Goal: Task Accomplishment & Management: Use online tool/utility

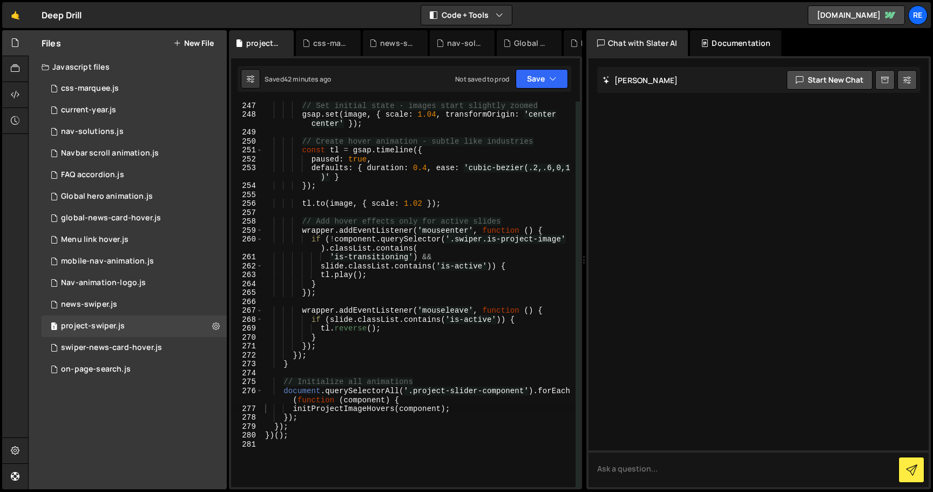
click at [416, 180] on div "// Set initial state - images start slightly zoomed gsap . set ( image , { scal…" at bounding box center [419, 302] width 313 height 403
type textarea "})();"
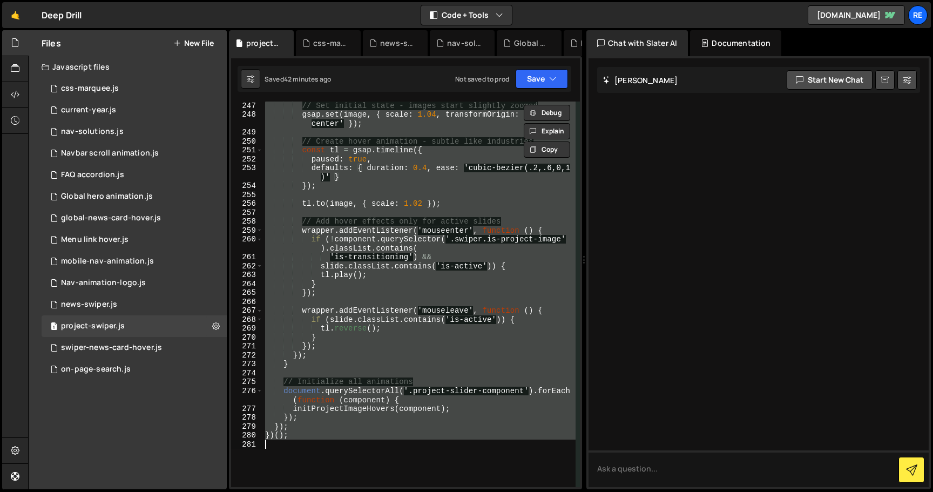
paste textarea
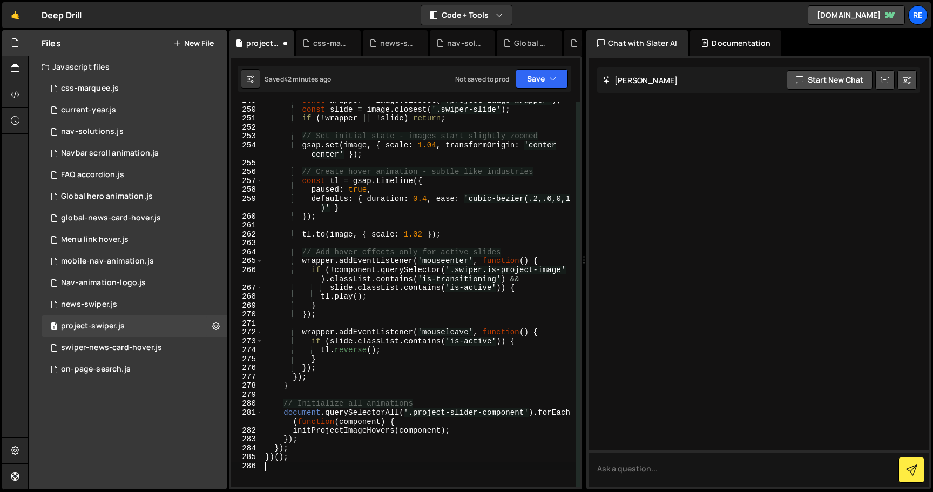
scroll to position [2453, 0]
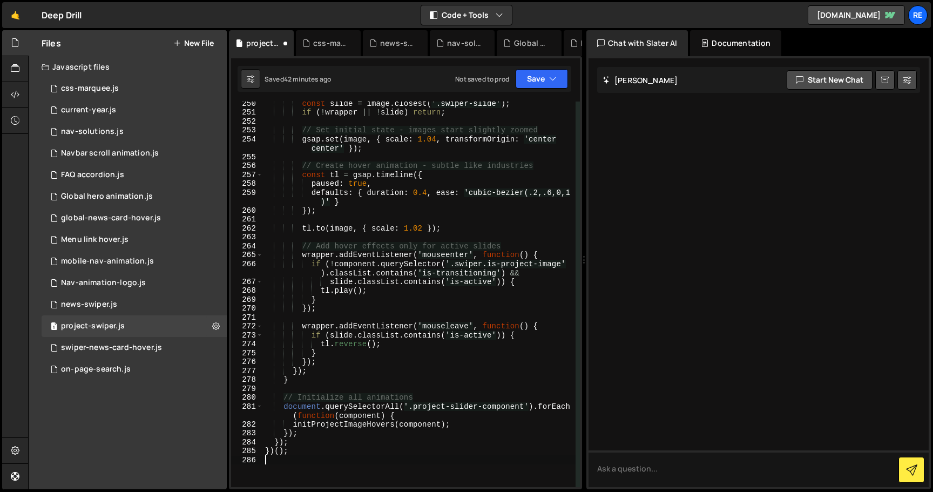
click at [550, 64] on div "})(); 1 2 3 4 5 6 7 8 9 10 11 12 13 14 15 16 17 18 19 20 21 22 23 24 25 26 27 2…" at bounding box center [405, 272] width 353 height 433
click at [546, 83] on button "Save" at bounding box center [542, 78] width 52 height 19
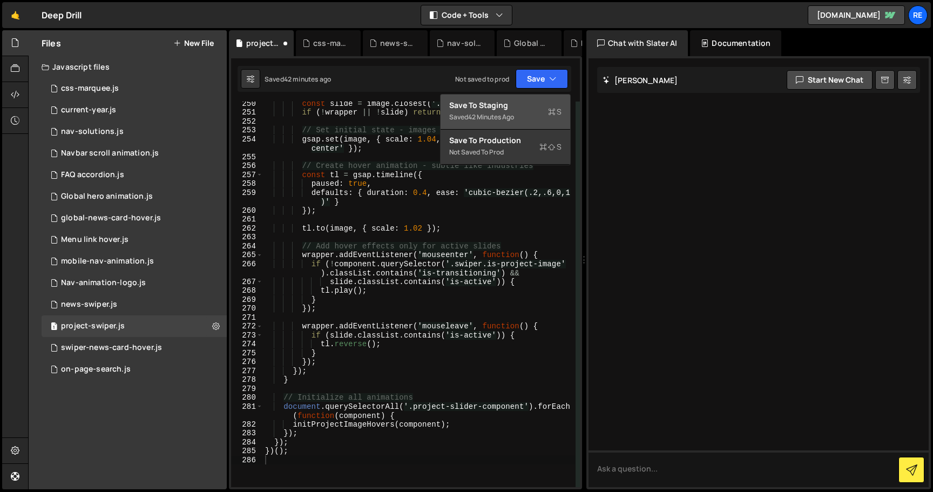
click at [526, 128] on button "Save to Staging S Saved 42 minutes ago" at bounding box center [506, 111] width 130 height 35
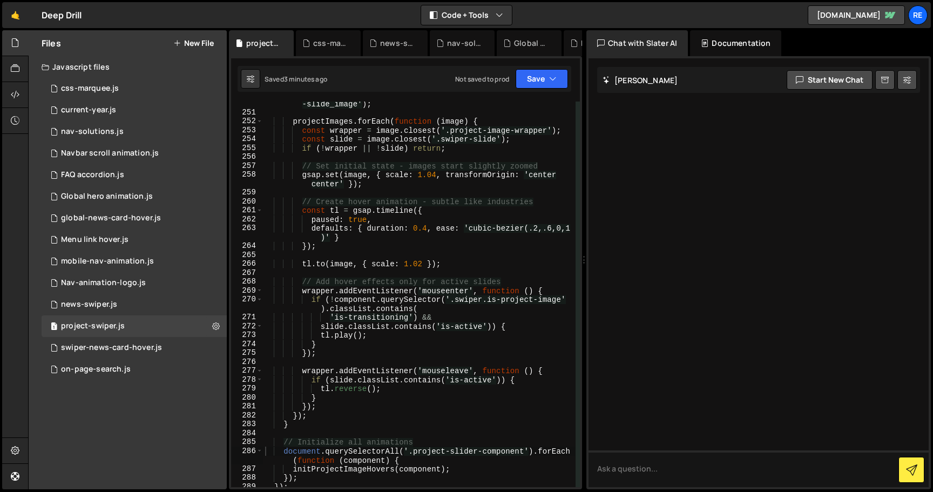
click at [460, 151] on div "const projectImages = component . querySelectorAll ( '.project -slide_image' ) …" at bounding box center [419, 296] width 313 height 413
type textarea "})();"
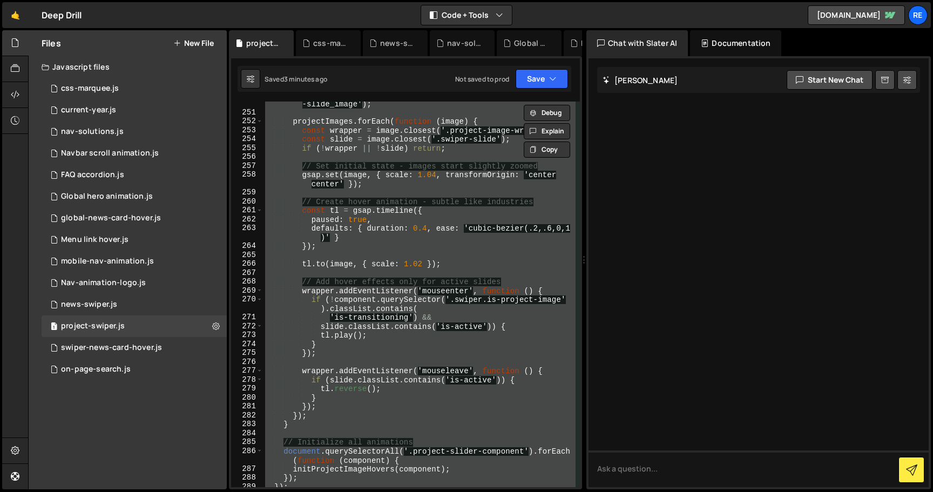
paste textarea
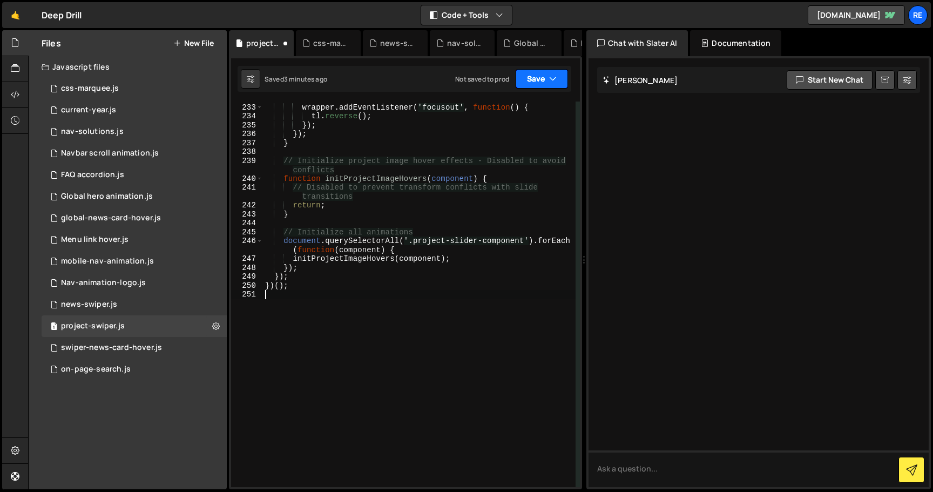
click at [536, 79] on button "Save" at bounding box center [542, 78] width 52 height 19
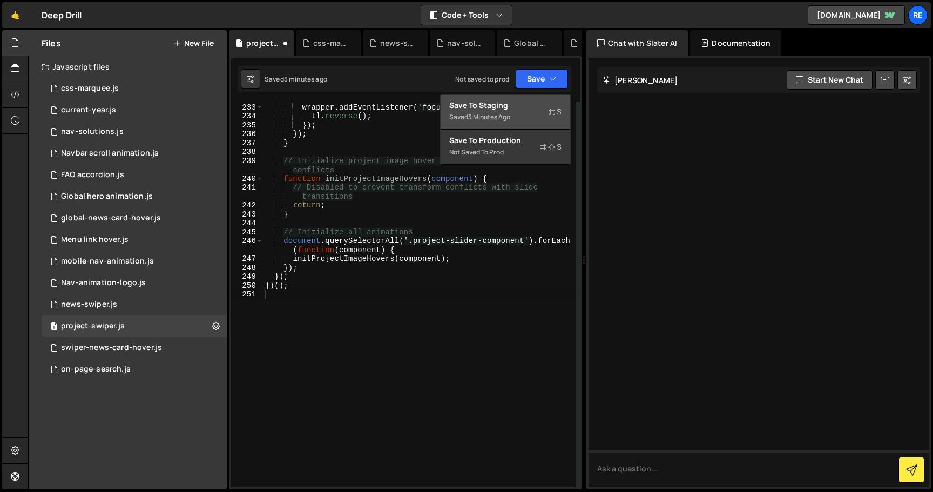
click at [531, 106] on div "Save to Staging S" at bounding box center [505, 105] width 112 height 11
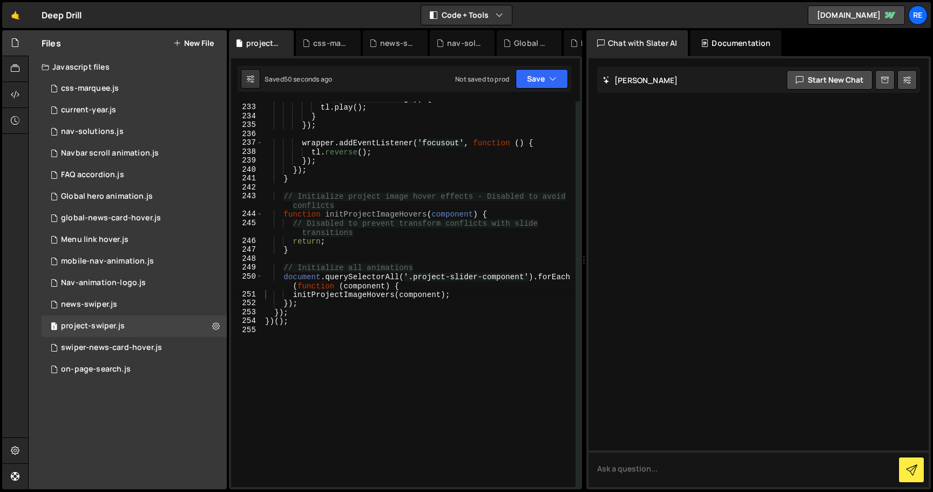
click at [402, 214] on div "'is-transitioning' )) { tl . play ( ) ; } }) ; wrapper . addEventListener ( 'fo…" at bounding box center [419, 295] width 313 height 403
type textarea "})();"
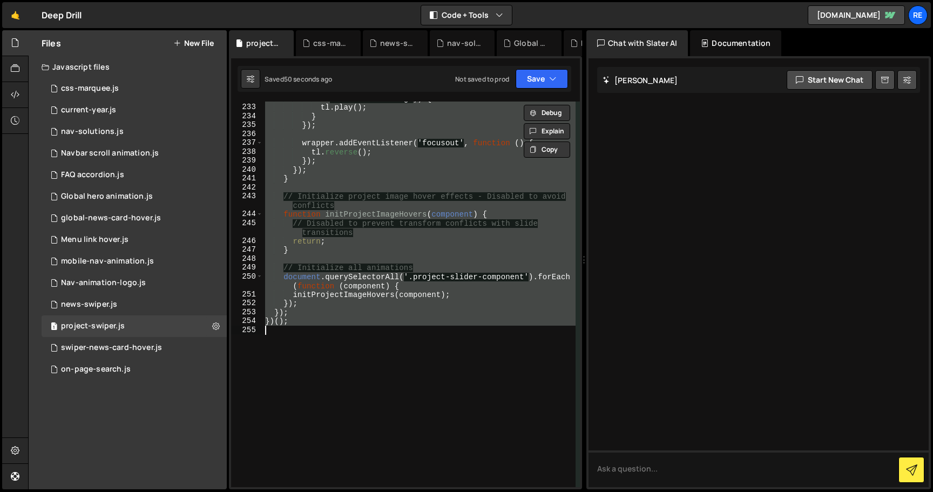
paste textarea
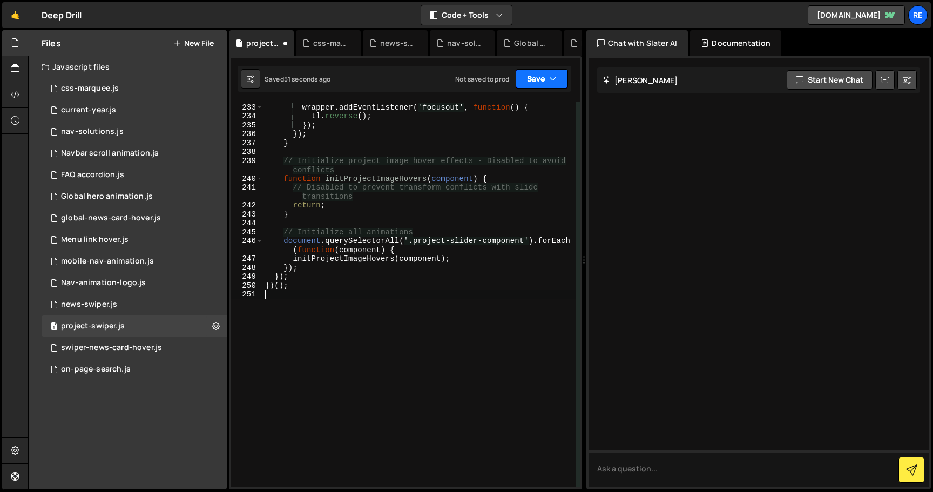
click at [555, 71] on button "Save" at bounding box center [542, 78] width 52 height 19
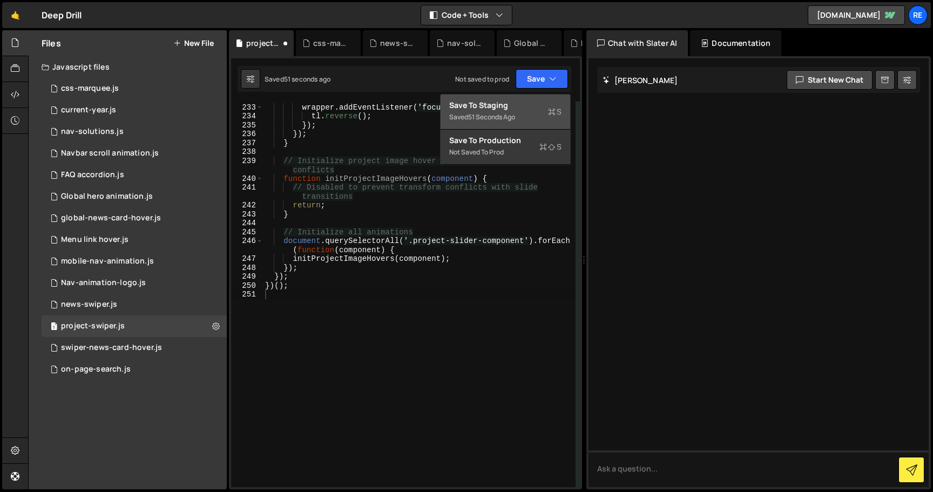
click at [541, 109] on div "Save to Staging S" at bounding box center [505, 105] width 112 height 11
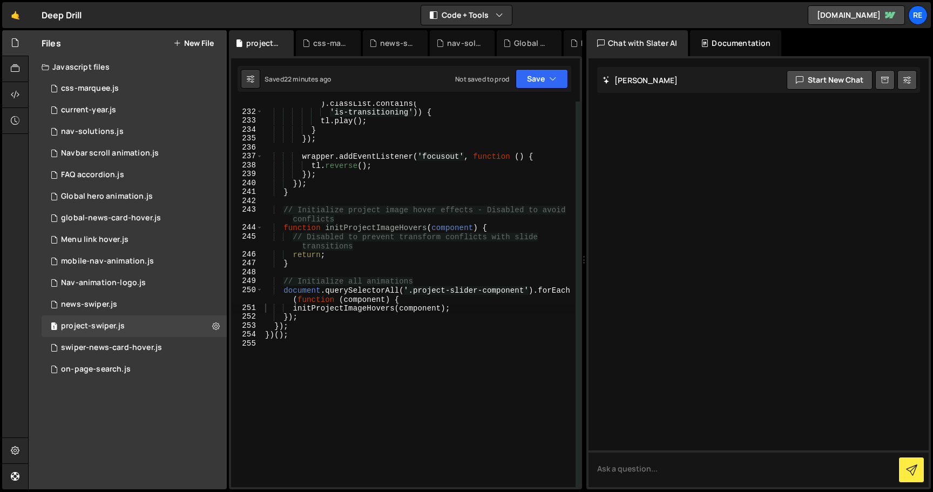
scroll to position [2265, 0]
click at [402, 246] on div "if ( ! component . querySelector ( '.swiper.is-project-image' ) . classList . c…" at bounding box center [419, 296] width 313 height 413
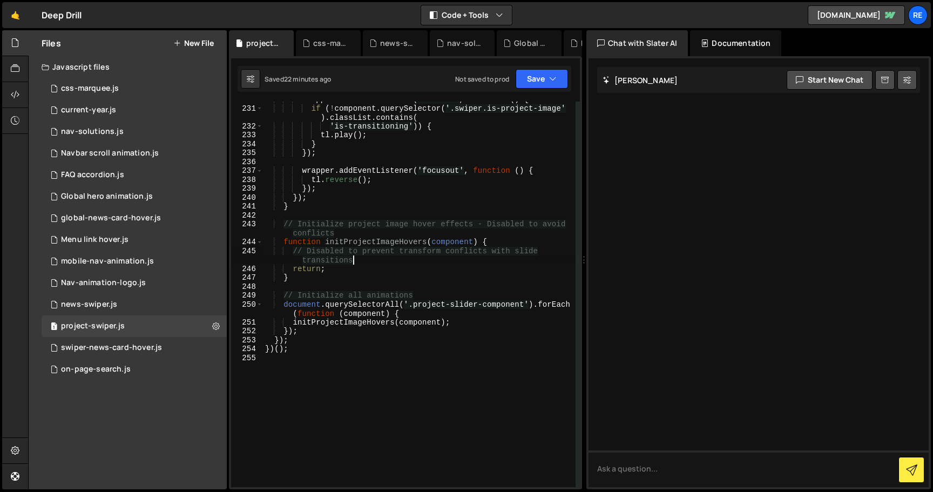
scroll to position [2204, 0]
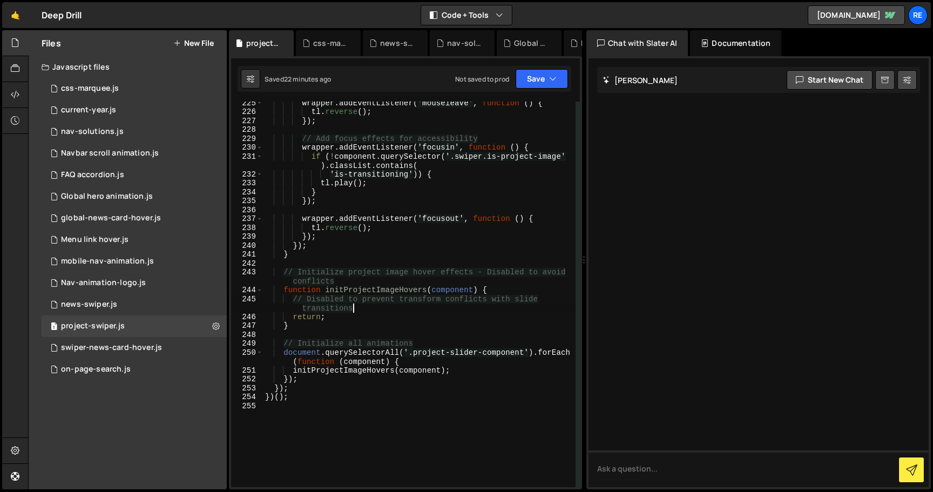
click at [528, 95] on div "})(); 1 2 3 4 5 6 7 8 9 10 11 12 13 14 15 16 17 18 19 20 21 22 23 24 25 26 27 2…" at bounding box center [405, 272] width 353 height 433
drag, startPoint x: 585, startPoint y: 111, endPoint x: 705, endPoint y: 111, distance: 119.9
click at [705, 111] on div "Files New File Javascript files 2 css-marquee.js 0 1 current-year.js 0 1 nav-so…" at bounding box center [480, 260] width 905 height 460
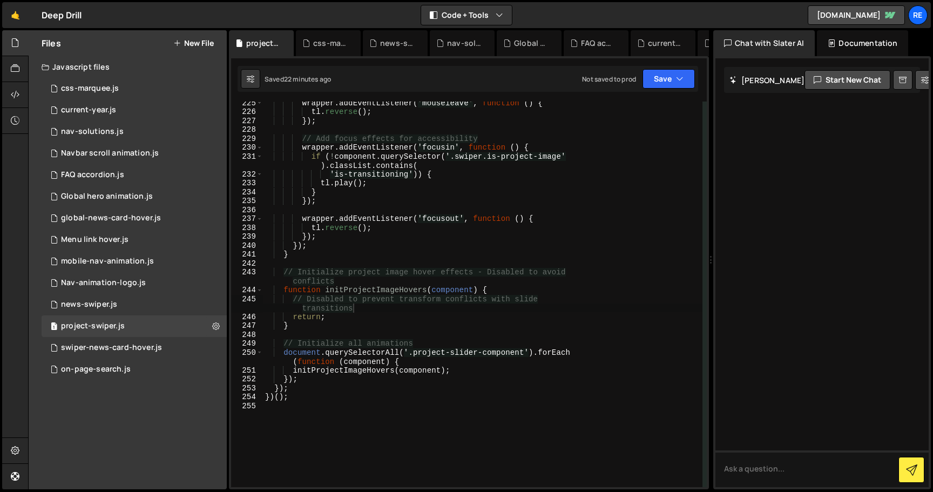
scroll to position [2075, 0]
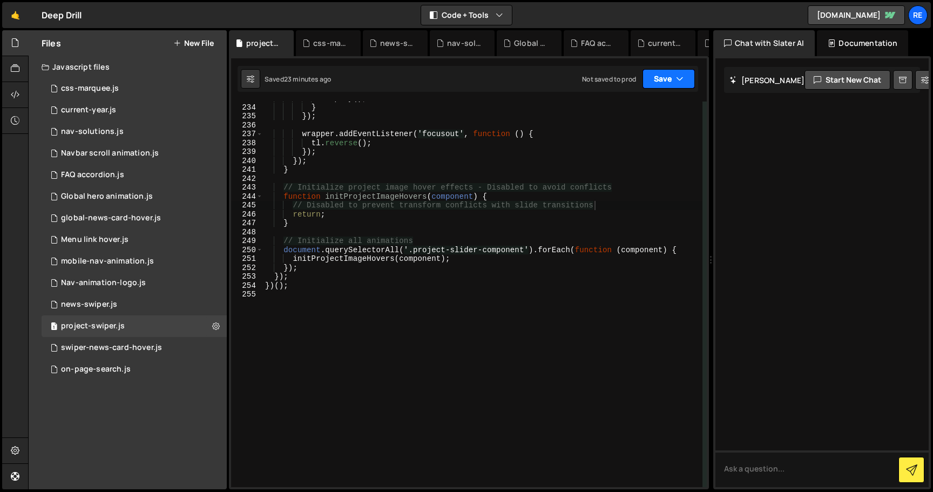
click at [680, 71] on button "Save" at bounding box center [669, 78] width 52 height 19
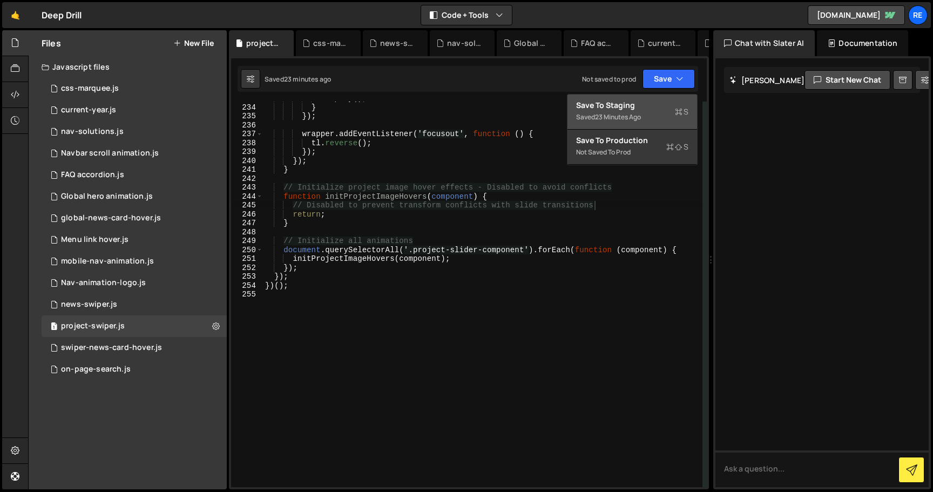
click at [644, 111] on div "Saved 23 minutes ago" at bounding box center [632, 117] width 112 height 13
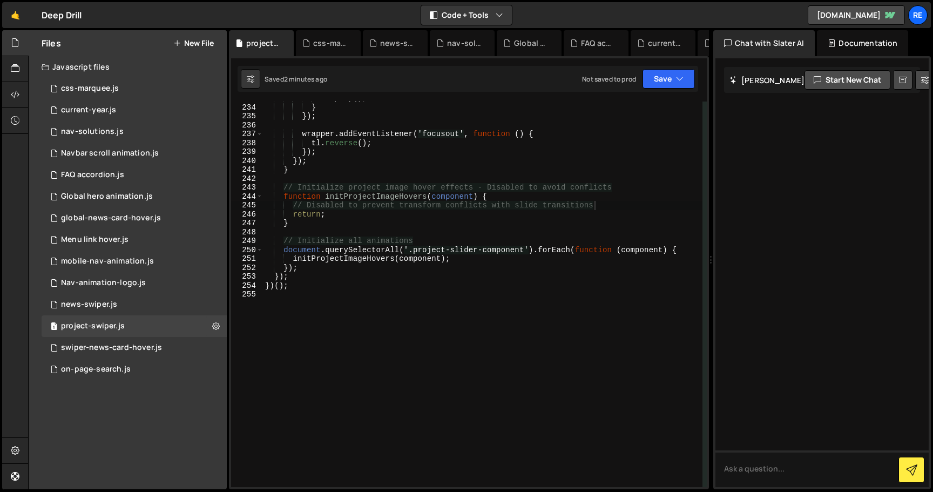
click at [400, 184] on div "tl . play ( ) ; } }) ; wrapper . addEventListener ( 'focusout' , function ( ) {…" at bounding box center [483, 295] width 440 height 403
type textarea "})();"
paste textarea
click at [668, 82] on button "Save" at bounding box center [669, 78] width 52 height 19
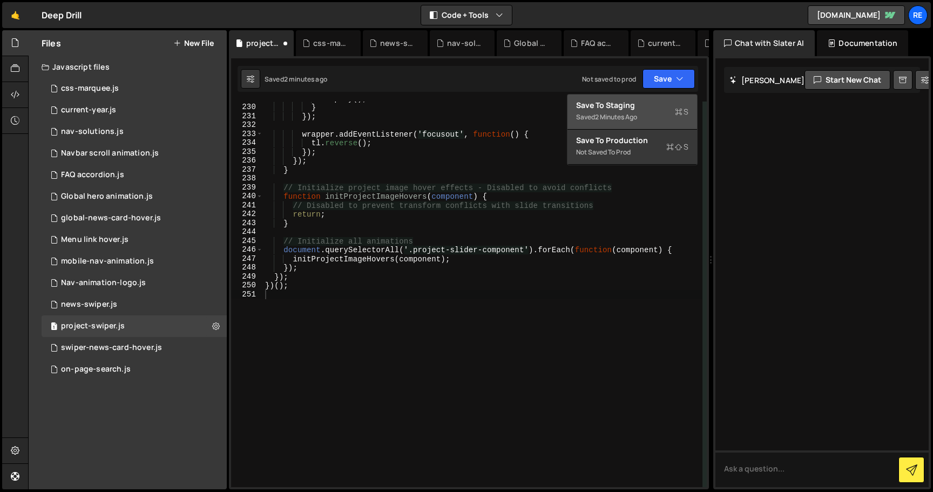
click at [654, 107] on div "Save to Staging S" at bounding box center [632, 105] width 112 height 11
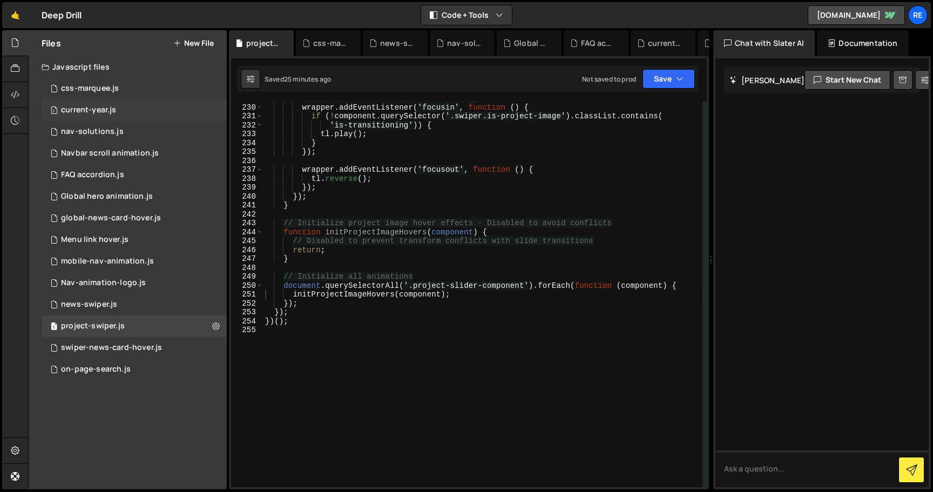
click at [156, 112] on div "1 current-year.js 0" at bounding box center [134, 110] width 185 height 22
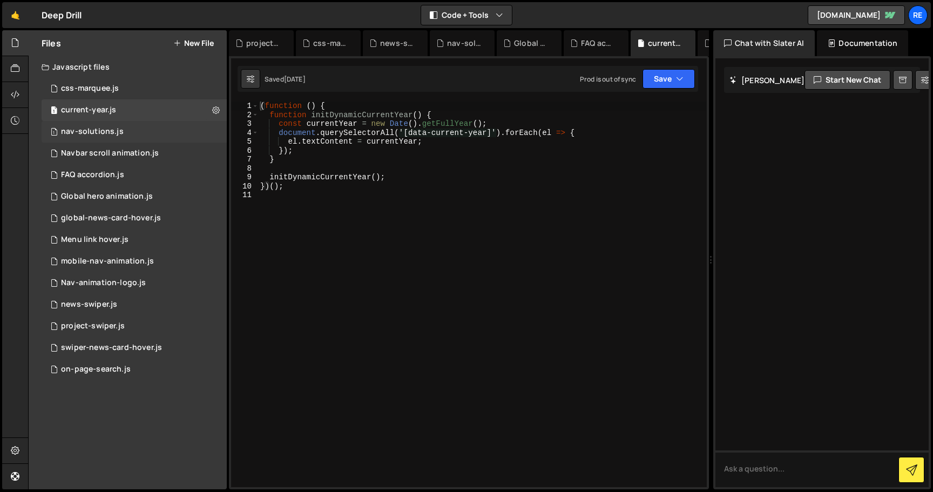
click at [149, 137] on div "1 nav-solutions.js 0" at bounding box center [134, 132] width 185 height 22
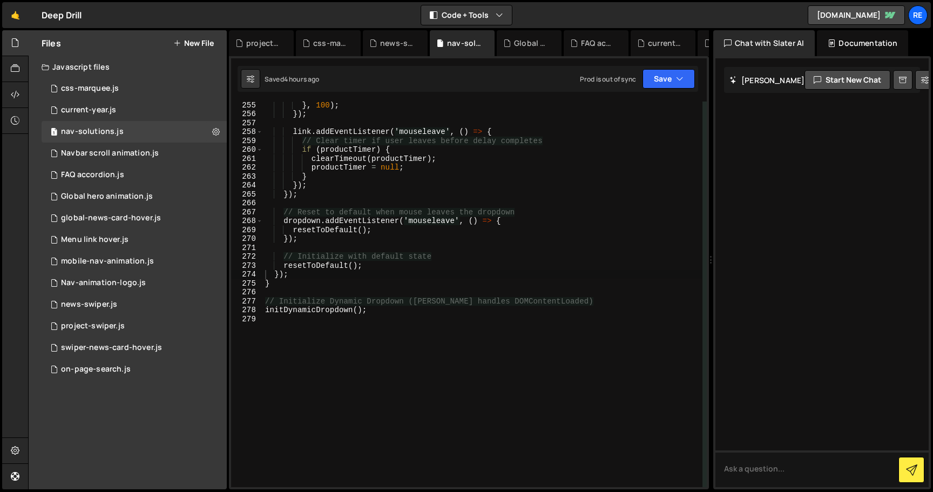
scroll to position [2298, 0]
click at [337, 204] on div "} , 100 ) ; }) ; link . addEventListener ( 'mouseleave' , ( ) => { // Clear tim…" at bounding box center [483, 301] width 440 height 403
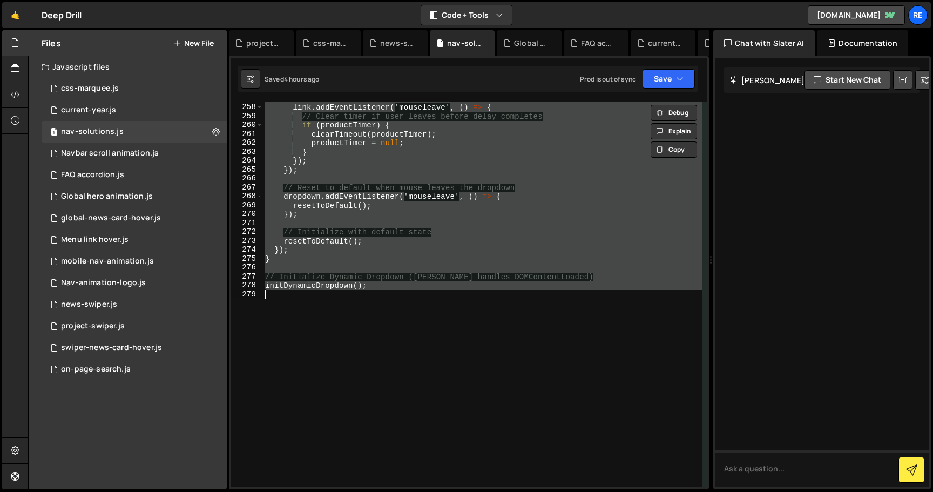
click at [458, 206] on div "link . addEventListener ( 'mouseleave' , ( ) => { // Clear timer if user leaves…" at bounding box center [483, 295] width 440 height 403
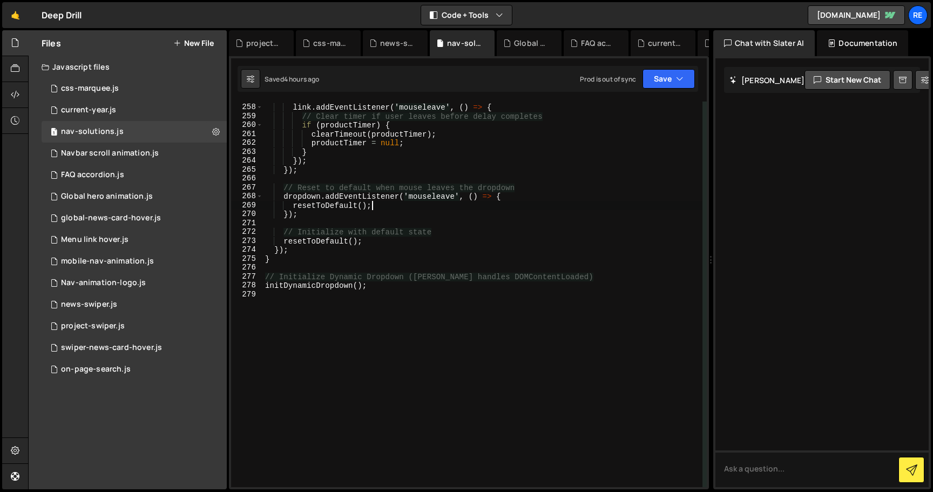
type textarea "initDynamicDropdown();"
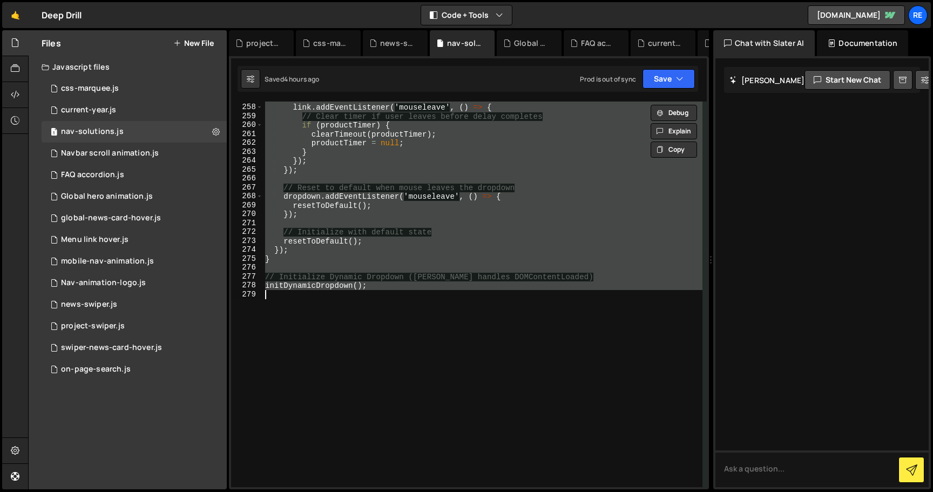
paste textarea
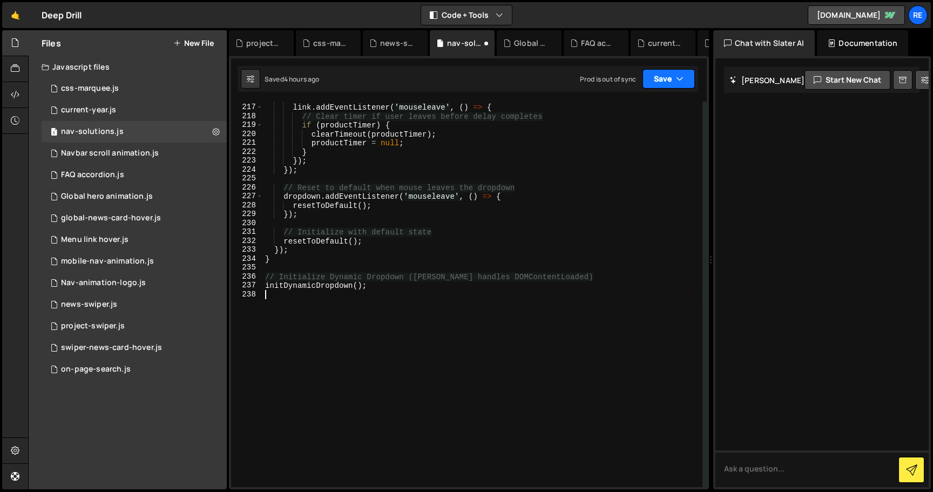
click at [670, 77] on button "Save" at bounding box center [669, 78] width 52 height 19
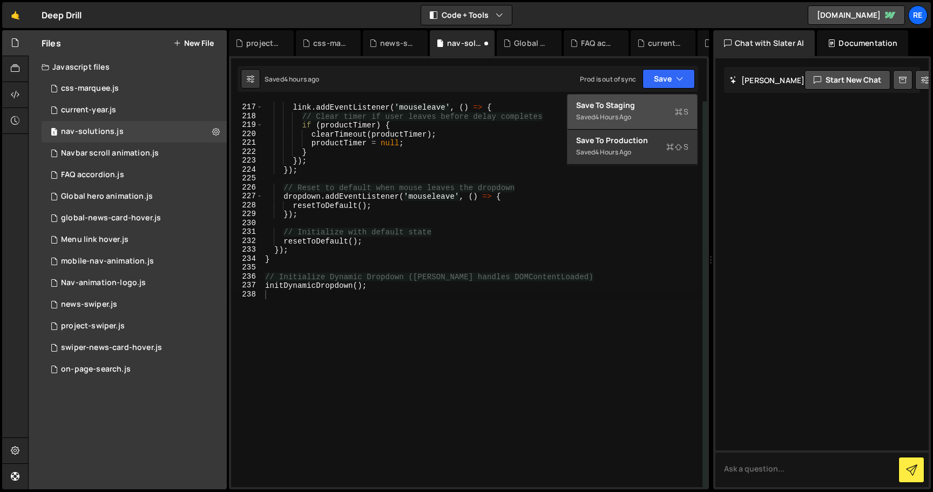
click at [655, 98] on button "Save to Staging S Saved 4 hours ago" at bounding box center [633, 111] width 130 height 35
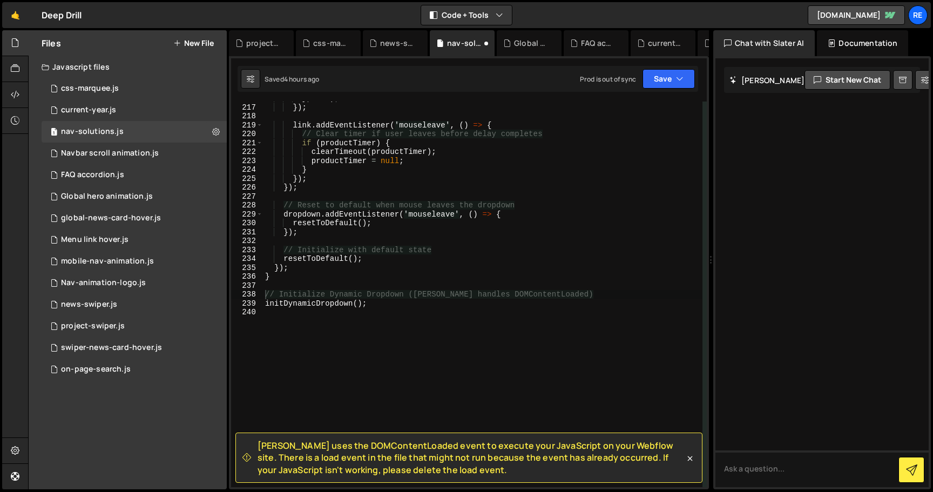
scroll to position [1932, 0]
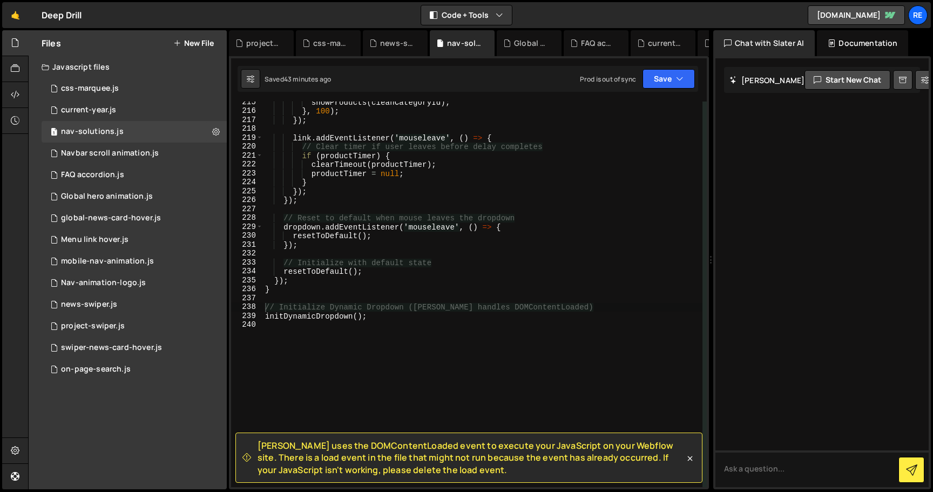
click at [319, 370] on div "showProducts ( cleanCategoryId ) ; } , 100 ) ; }) ; link . addEventListener ( '…" at bounding box center [483, 299] width 440 height 403
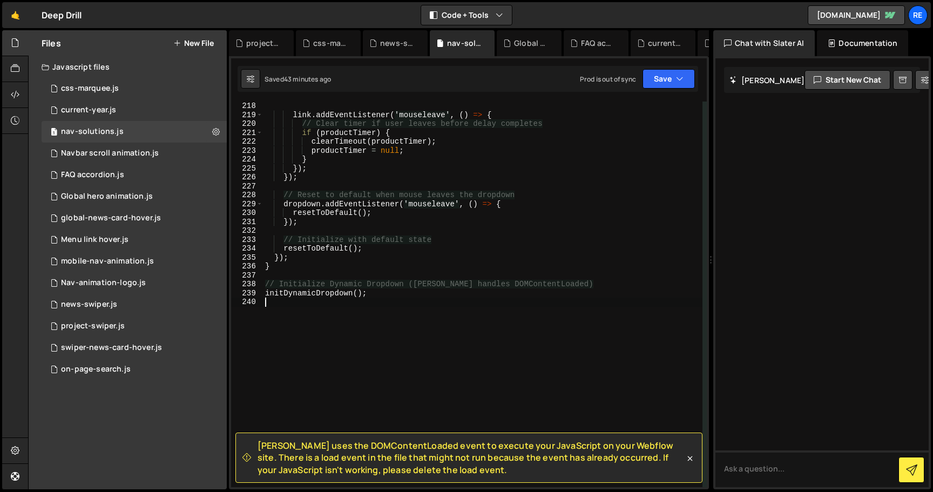
click at [423, 309] on div "link . addEventListener ( 'mouseleave' , ( ) => { // Clear timer if user leaves…" at bounding box center [483, 303] width 440 height 403
type textarea "initDynamicDropdown();"
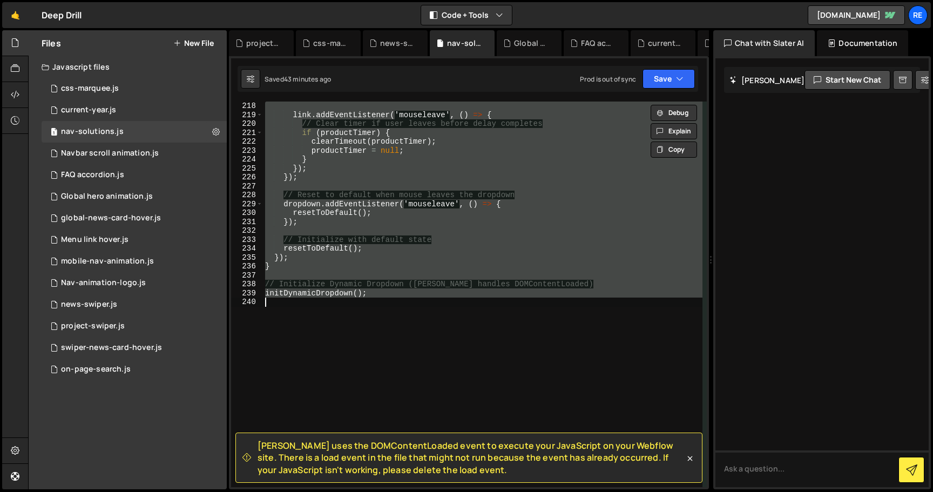
click at [423, 309] on div "link . addEventListener ( 'mouseleave' , ( ) => { // Clear timer if user leaves…" at bounding box center [483, 303] width 440 height 403
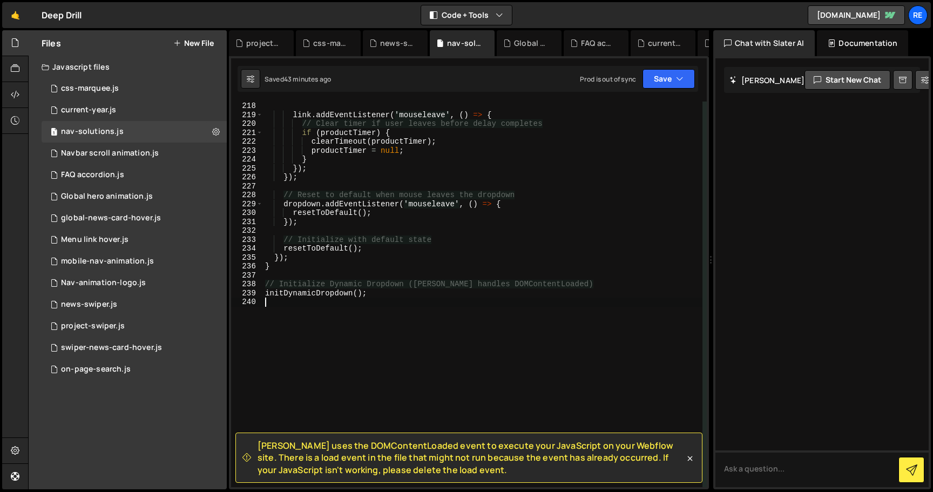
click at [423, 309] on div "link . addEventListener ( 'mouseleave' , ( ) => { // Clear timer if user leaves…" at bounding box center [483, 303] width 440 height 403
type textarea "initDynamicDropdown();"
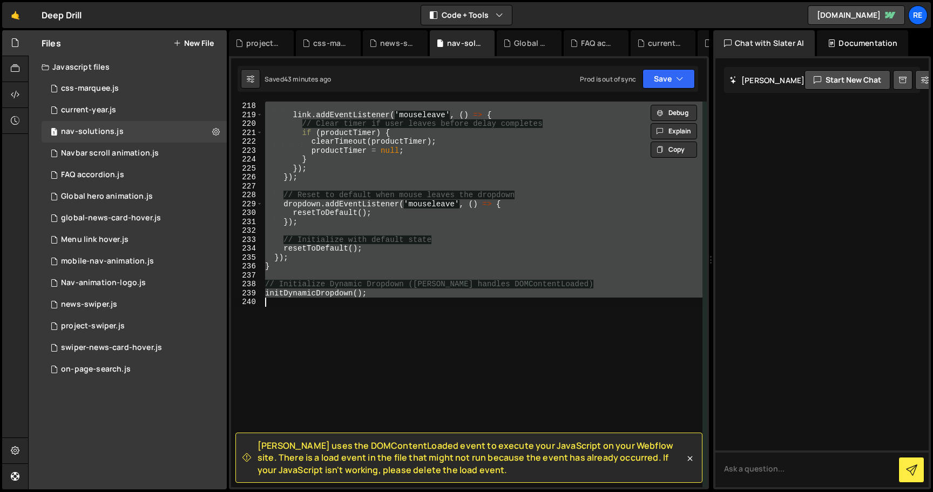
click at [423, 309] on div "link . addEventListener ( 'mouseleave' , ( ) => { // Clear timer if user leaves…" at bounding box center [483, 303] width 440 height 403
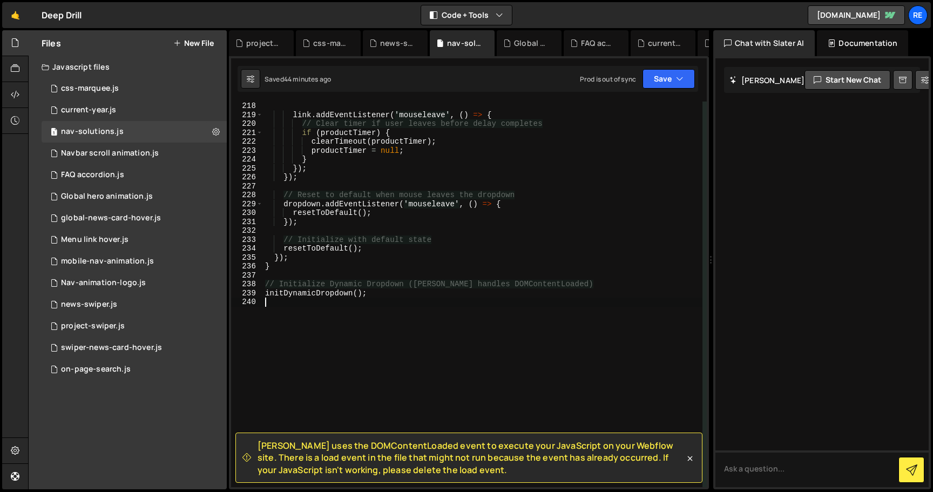
click at [423, 309] on div "link . addEventListener ( 'mouseleave' , ( ) => { // Clear timer if user leaves…" at bounding box center [483, 303] width 440 height 403
type textarea "initDynamicDropdown();"
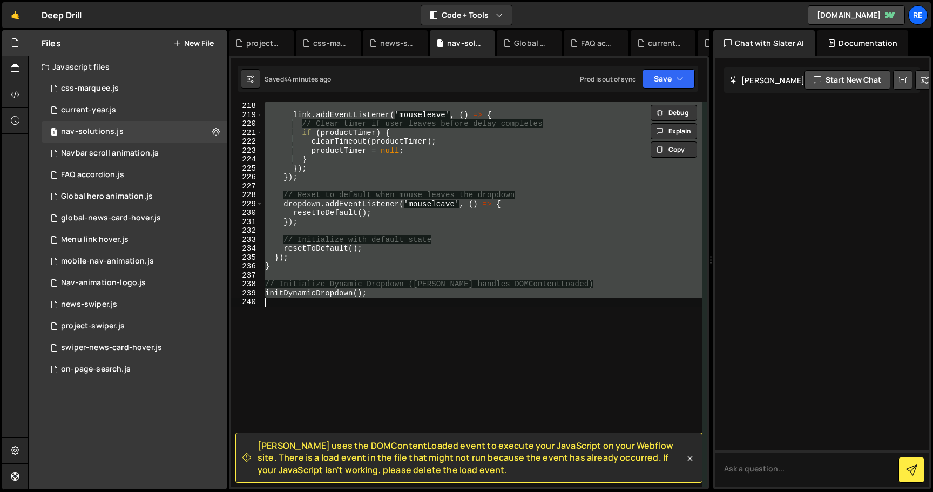
click at [423, 309] on div "link . addEventListener ( 'mouseleave' , ( ) => { // Clear timer if user leaves…" at bounding box center [483, 303] width 440 height 403
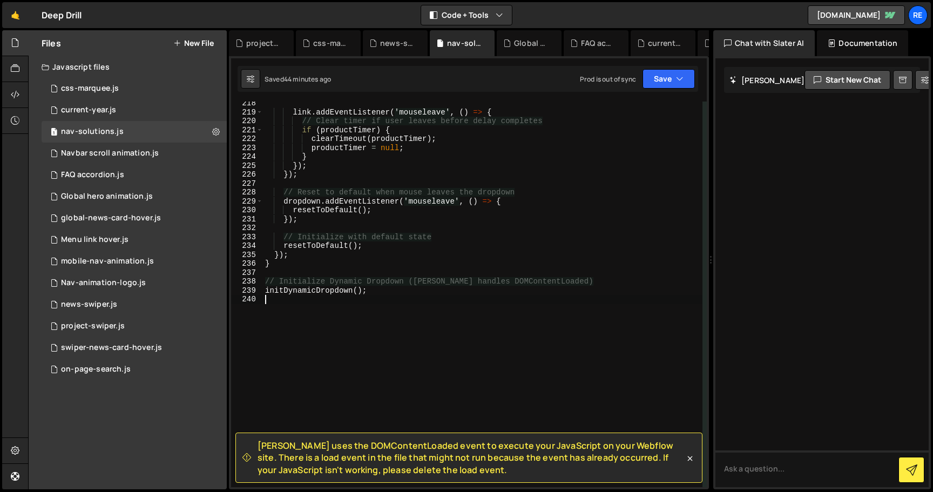
scroll to position [1950, 0]
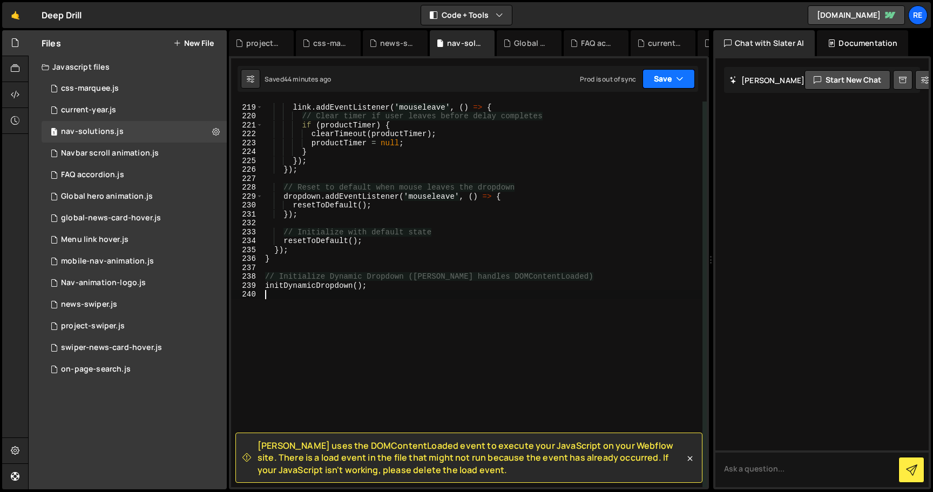
click at [660, 83] on button "Save" at bounding box center [669, 78] width 52 height 19
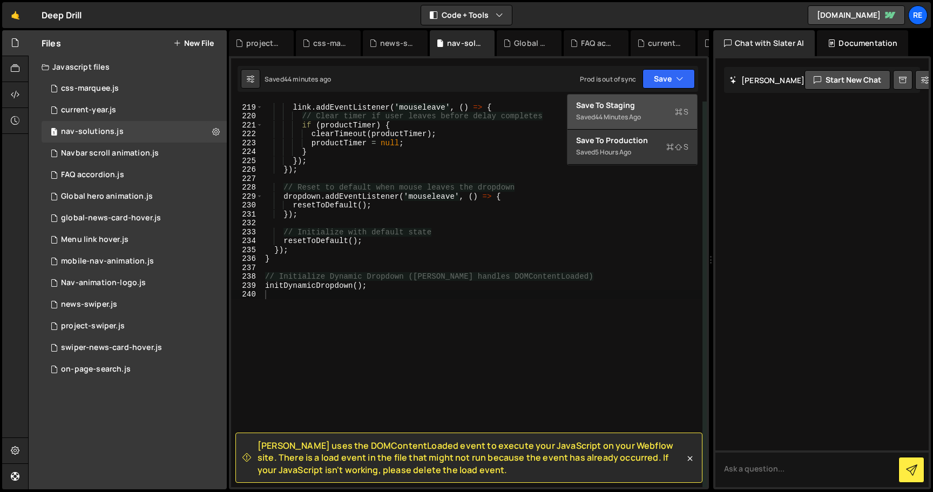
click at [638, 107] on div "Save to Staging S" at bounding box center [632, 105] width 112 height 11
